Goal: Complete application form: Complete application form

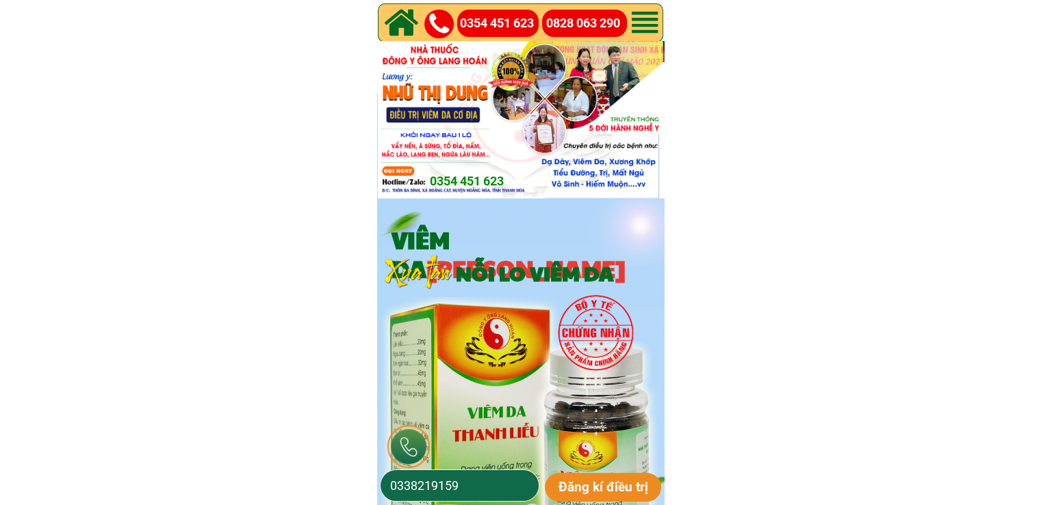
click at [476, 485] on input "0338219159" at bounding box center [460, 485] width 146 height 31
paste input "8342479"
type input "0383424799"
click at [580, 484] on p "Đăng kí điều trị" at bounding box center [603, 487] width 117 height 29
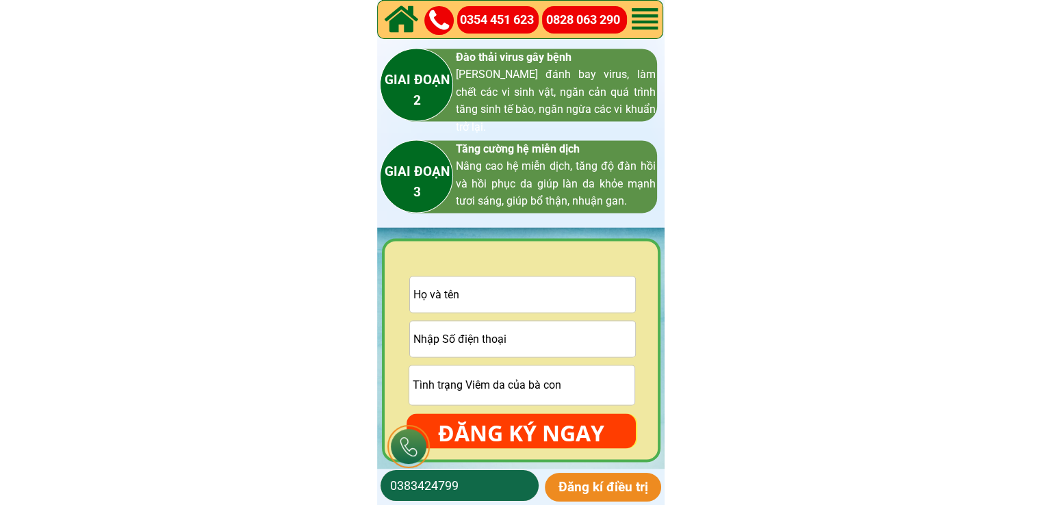
scroll to position [2190, 0]
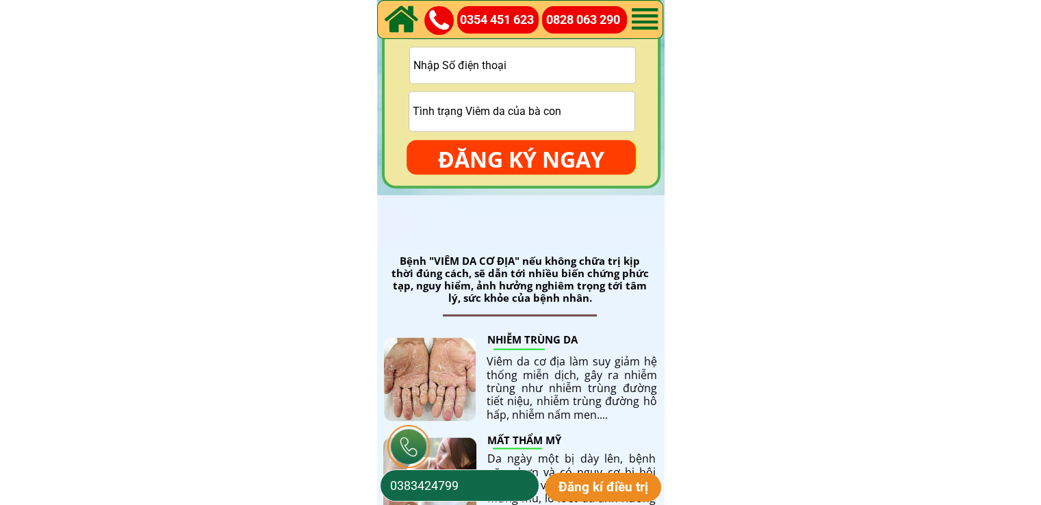
click at [579, 47] on input "tel" at bounding box center [522, 65] width 225 height 36
paste input "383168355"
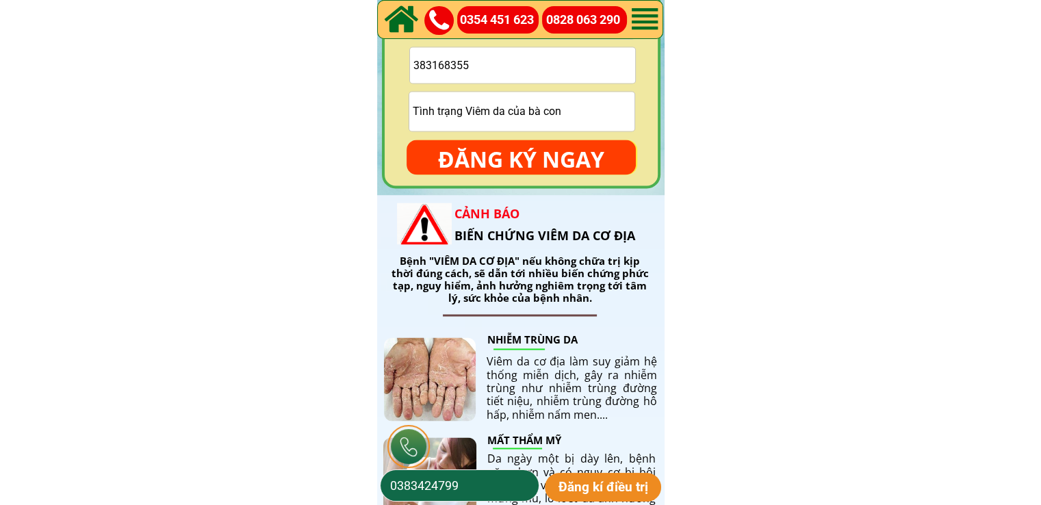
scroll to position [1985, 0]
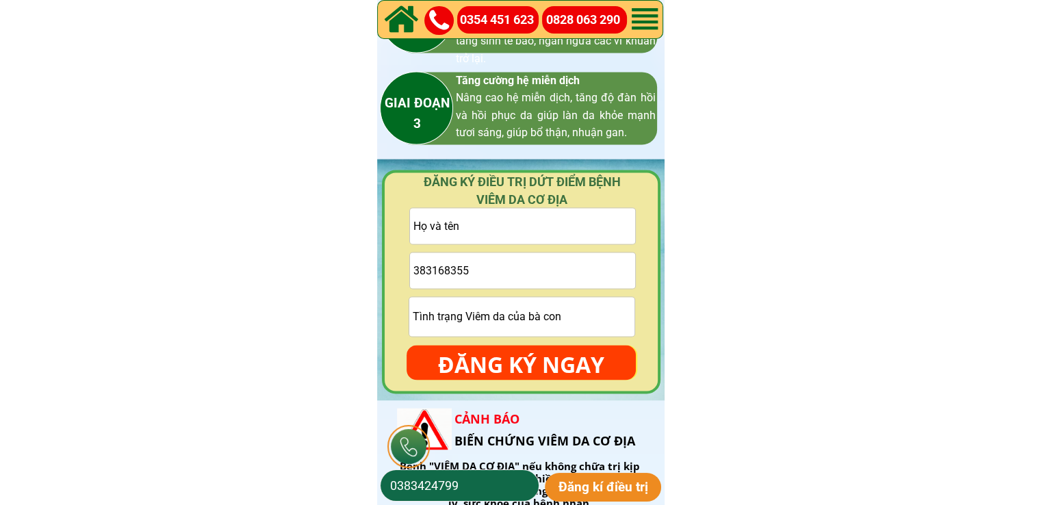
type input "383168355"
click at [560, 213] on input "text" at bounding box center [522, 226] width 225 height 36
paste input "[PERSON_NAME]""
type input "[PERSON_NAME]"
click at [539, 367] on p "ĐĂNG KÝ NGAY" at bounding box center [521, 365] width 229 height 40
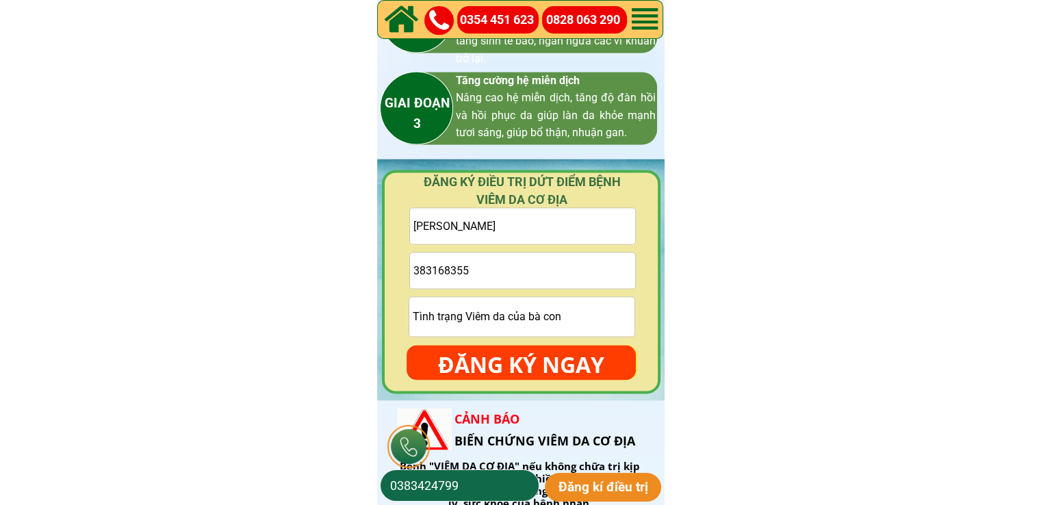
click at [413, 270] on input "383168355" at bounding box center [522, 271] width 225 height 36
click at [427, 266] on input "383168355" at bounding box center [522, 271] width 225 height 36
click at [435, 267] on input "383168355" at bounding box center [522, 271] width 225 height 36
click at [452, 269] on input "383168355" at bounding box center [522, 271] width 225 height 36
drag, startPoint x: 475, startPoint y: 272, endPoint x: 422, endPoint y: 264, distance: 53.9
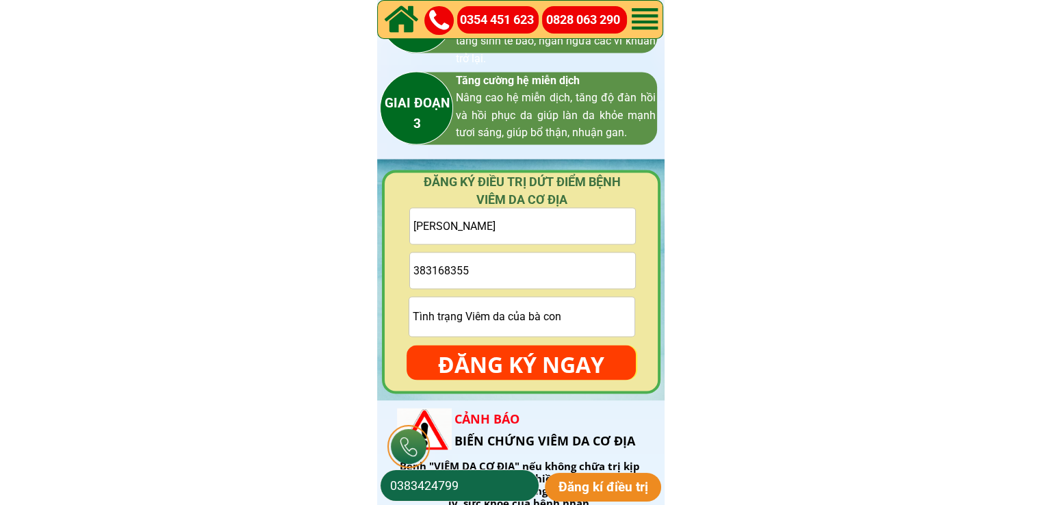
click at [468, 270] on input "383168355" at bounding box center [522, 271] width 225 height 36
drag, startPoint x: 419, startPoint y: 268, endPoint x: 410, endPoint y: 269, distance: 9.0
click at [418, 268] on input "383168355" at bounding box center [522, 271] width 225 height 36
click at [411, 270] on input "383168355" at bounding box center [522, 271] width 225 height 36
type input "0383168355"
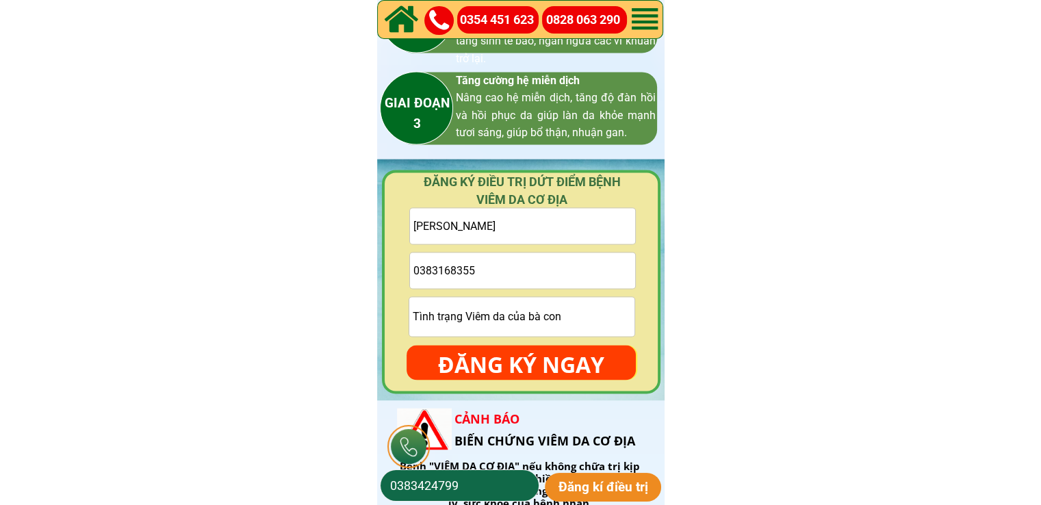
drag, startPoint x: 475, startPoint y: 361, endPoint x: 513, endPoint y: 292, distance: 79.0
click at [478, 357] on p "ĐĂNG KÝ NGAY" at bounding box center [521, 365] width 229 height 40
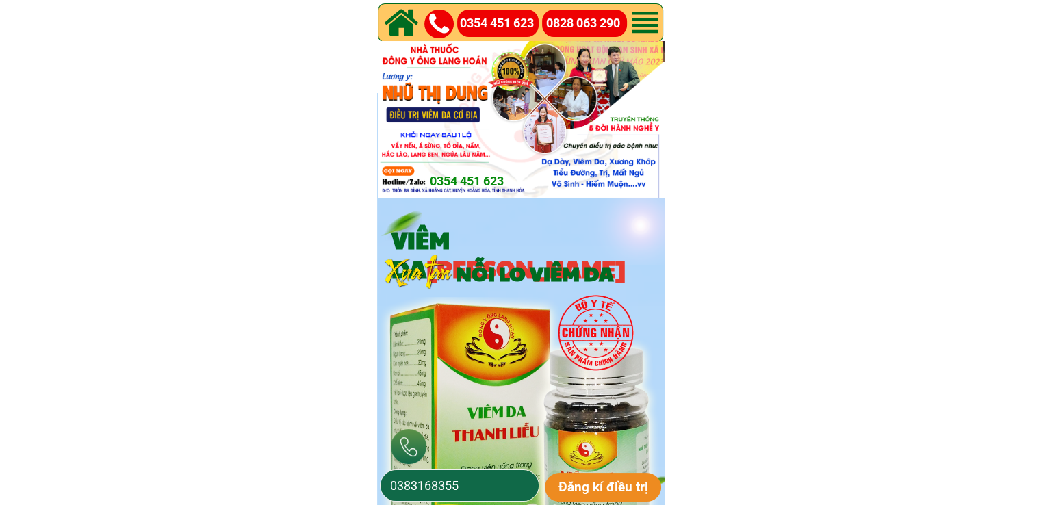
click at [479, 482] on input "0383168355" at bounding box center [460, 485] width 146 height 31
click at [479, 480] on input "0383168355" at bounding box center [460, 485] width 146 height 31
paste input "949169580"
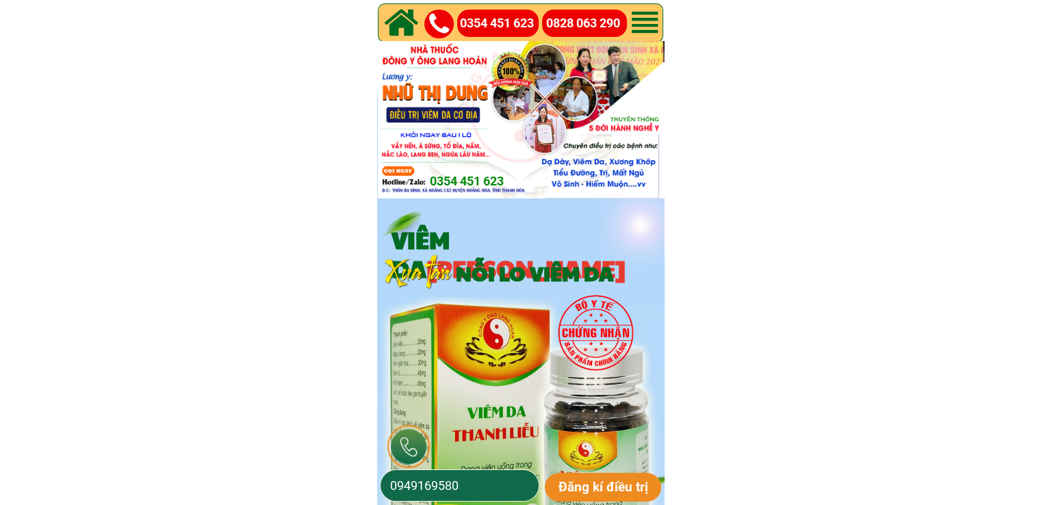
type input "0949169580"
click at [608, 477] on p "Đăng kí điều trị" at bounding box center [603, 487] width 117 height 29
